Goal: Task Accomplishment & Management: Use online tool/utility

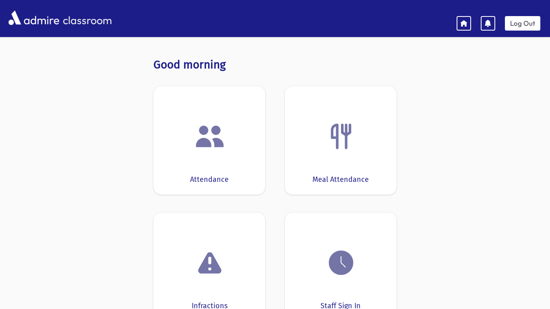
click at [211, 104] on div "Attendance" at bounding box center [209, 140] width 112 height 109
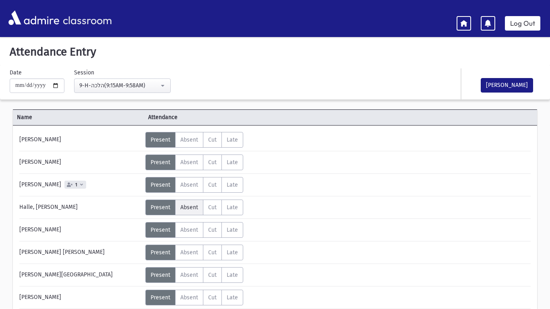
click at [196, 208] on span "Absent" at bounding box center [189, 207] width 18 height 7
click at [189, 257] on label "Absent A" at bounding box center [189, 253] width 28 height 16
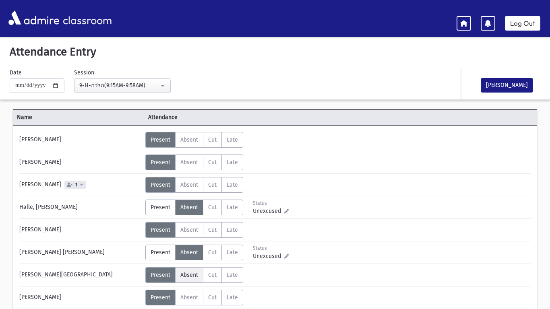
click at [189, 280] on label "Absent A" at bounding box center [189, 275] width 28 height 16
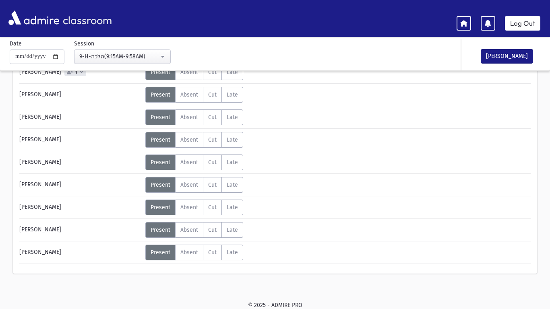
scroll to position [294, 0]
click at [516, 61] on button "[PERSON_NAME]" at bounding box center [507, 56] width 52 height 15
click at [522, 21] on link "Log Out" at bounding box center [522, 23] width 35 height 15
